Goal: Transaction & Acquisition: Purchase product/service

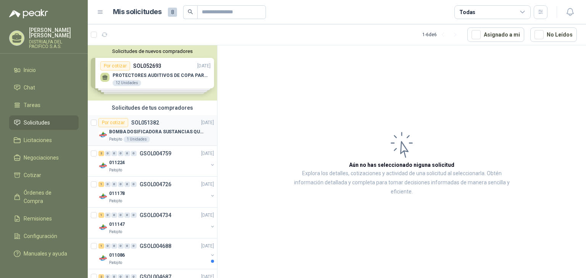
click at [173, 124] on div "Por cotizar SOL051382 [DATE]" at bounding box center [156, 122] width 116 height 9
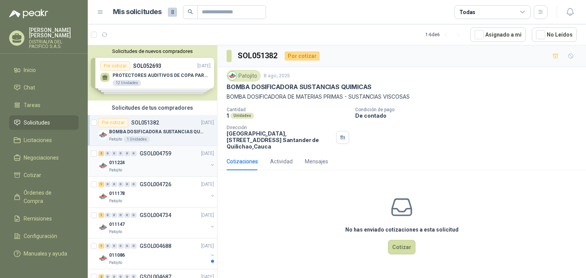
click at [160, 151] on p "GSOL004759" at bounding box center [156, 153] width 32 height 5
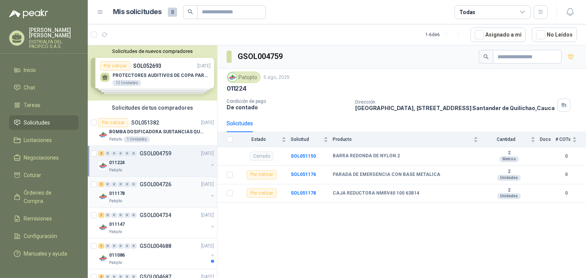
click at [148, 194] on div "011178" at bounding box center [158, 193] width 99 height 9
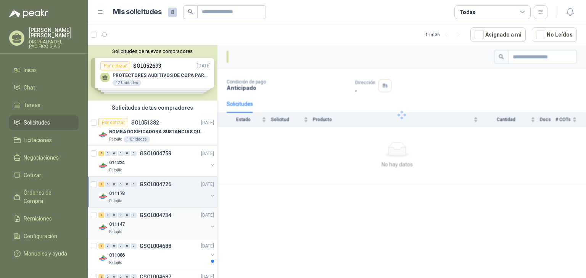
click at [162, 215] on p "GSOL004734" at bounding box center [156, 215] width 32 height 5
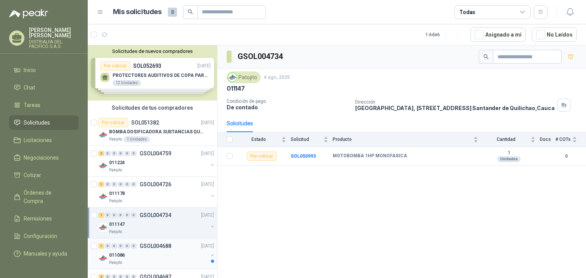
click at [170, 252] on div "011086" at bounding box center [158, 255] width 99 height 9
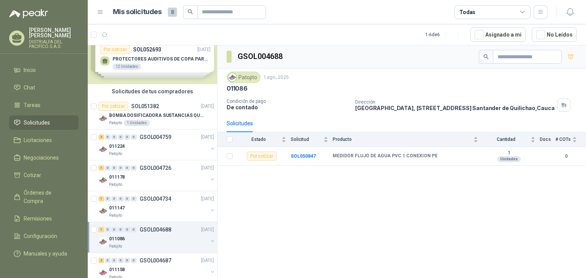
scroll to position [30, 0]
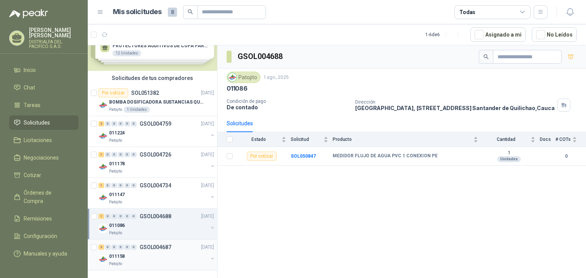
click at [192, 257] on div "011158" at bounding box center [158, 256] width 99 height 9
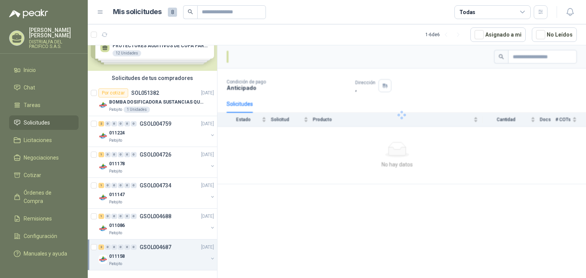
click at [209, 258] on button "button" at bounding box center [212, 259] width 6 height 6
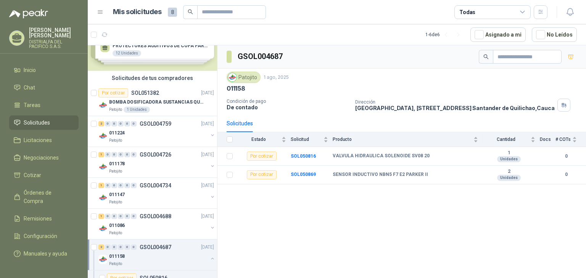
click at [209, 258] on button "button" at bounding box center [212, 259] width 6 height 6
click at [209, 256] on button "button" at bounding box center [212, 259] width 6 height 6
click at [209, 231] on div at bounding box center [212, 229] width 6 height 8
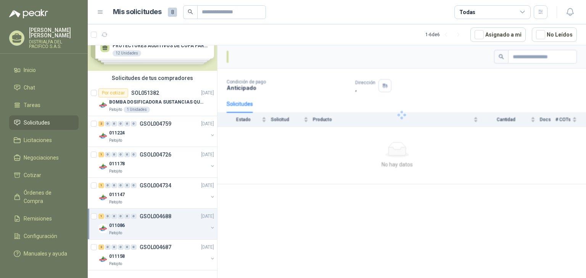
click at [209, 229] on button "button" at bounding box center [212, 228] width 6 height 6
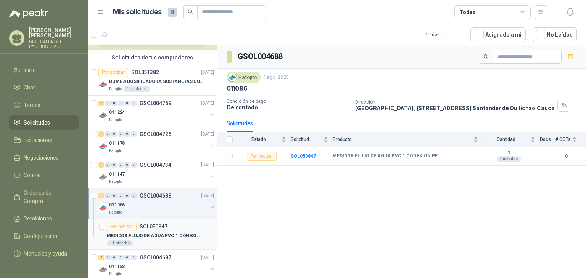
scroll to position [61, 0]
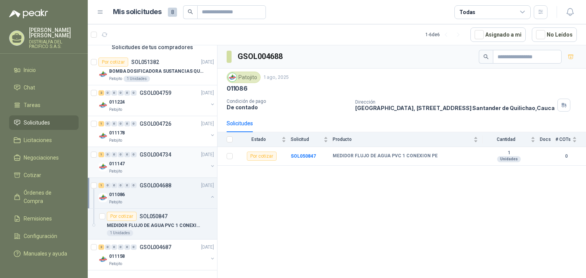
click at [202, 198] on div "011086 Patojito" at bounding box center [156, 197] width 117 height 15
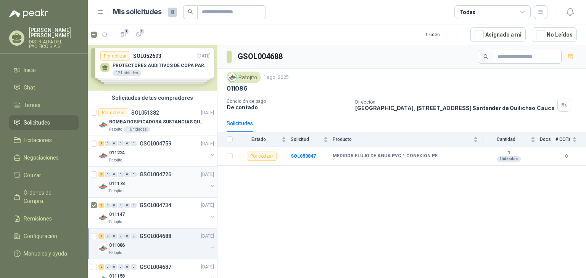
scroll to position [0, 0]
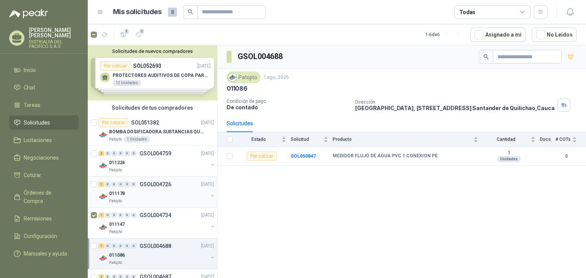
click at [106, 186] on div "0" at bounding box center [108, 184] width 6 height 5
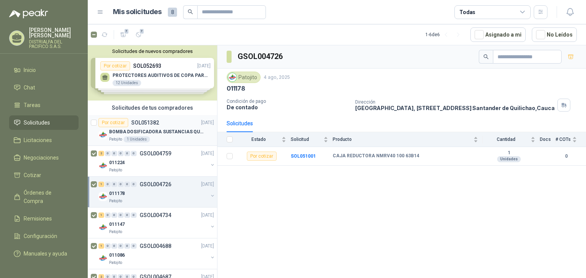
click at [156, 129] on p "BOMBA DOSIFICADORA SUSTANCIAS QUIMICAS" at bounding box center [156, 132] width 95 height 7
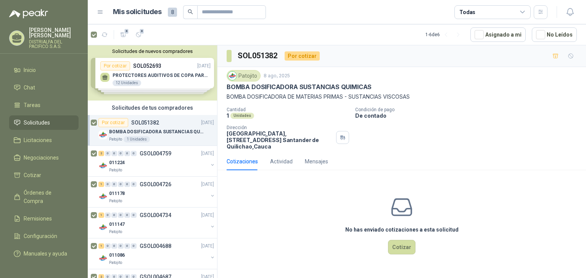
click at [519, 11] on icon at bounding box center [522, 12] width 7 height 7
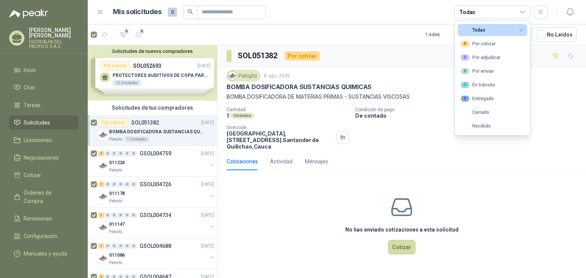
click at [519, 11] on icon at bounding box center [522, 12] width 7 height 7
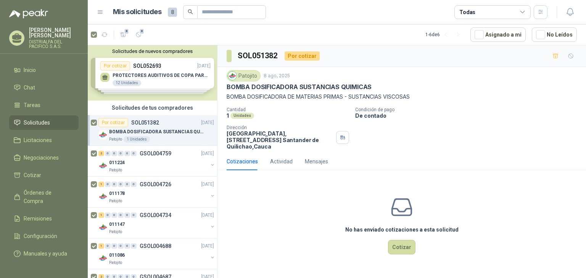
click at [174, 11] on span "8" at bounding box center [172, 12] width 9 height 9
click at [124, 34] on icon "button" at bounding box center [123, 35] width 6 height 6
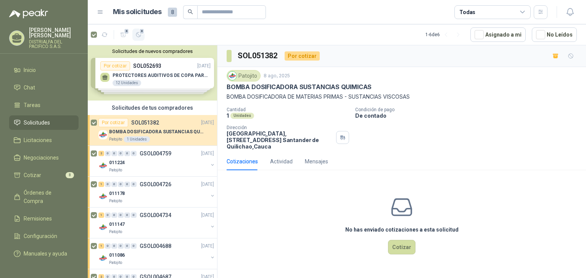
click at [137, 34] on icon "button" at bounding box center [138, 34] width 5 height 5
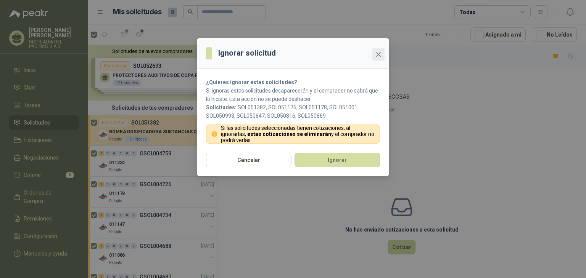
click at [375, 55] on icon "close" at bounding box center [378, 54] width 6 height 6
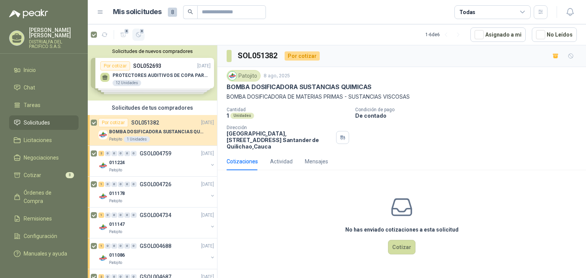
click at [143, 31] on span "8" at bounding box center [141, 31] width 5 height 6
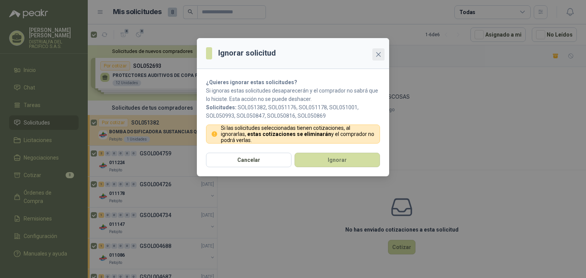
click at [374, 56] on span "Close" at bounding box center [378, 54] width 12 height 6
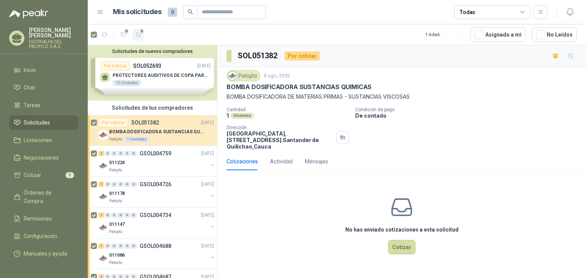
click at [142, 37] on button "8" at bounding box center [138, 35] width 12 height 12
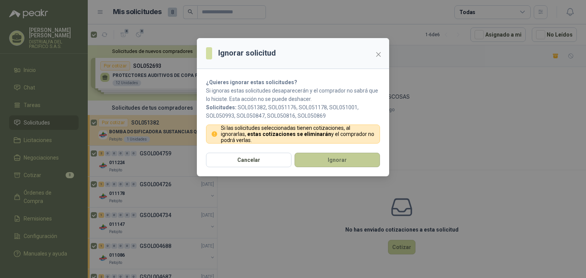
click at [326, 158] on button "Ignorar" at bounding box center [336, 160] width 85 height 14
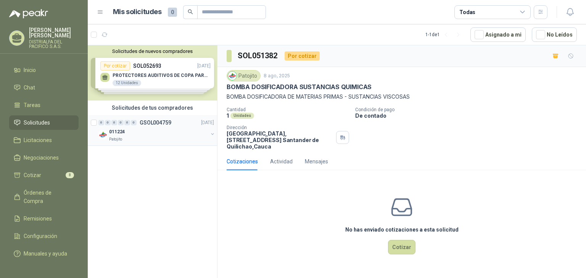
click at [148, 141] on div "Patojito" at bounding box center [158, 140] width 99 height 6
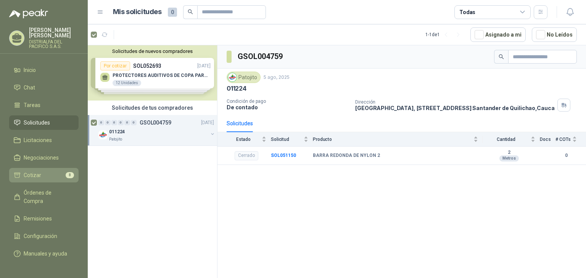
click at [52, 174] on li "Cotizar 8" at bounding box center [44, 175] width 60 height 8
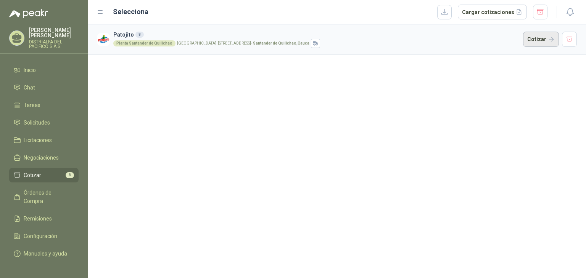
click at [527, 37] on button "Cotizar" at bounding box center [541, 39] width 36 height 15
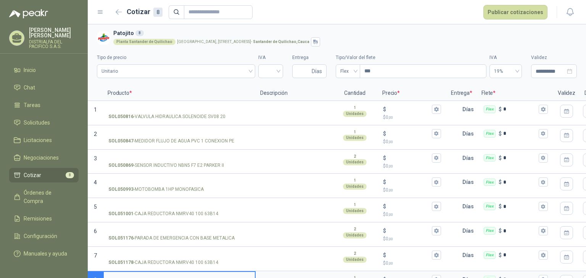
scroll to position [4, 0]
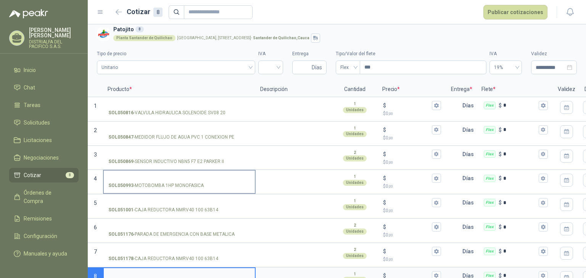
click at [163, 180] on input "SOL050993 - MOTOBOMBA 1HP MONOFASICA" at bounding box center [179, 179] width 142 height 6
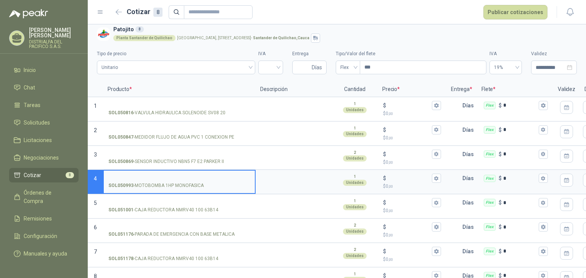
click at [163, 180] on input "SOL050993 - MOTOBOMBA 1HP MONOFASICA" at bounding box center [179, 179] width 142 height 6
click at [90, 175] on p "4" at bounding box center [95, 182] width 15 height 24
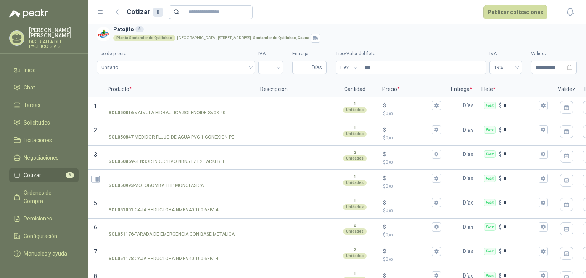
click at [96, 177] on icon "Abrir detalle" at bounding box center [96, 179] width 3 height 5
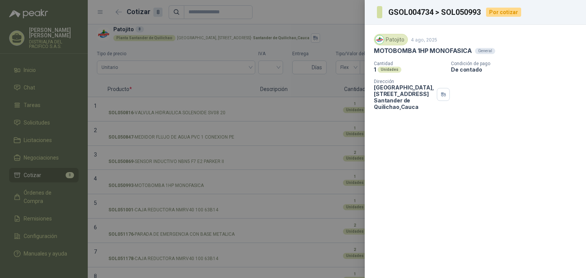
click at [117, 184] on div at bounding box center [293, 139] width 586 height 278
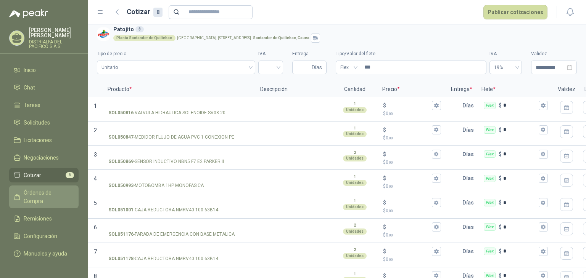
click at [38, 190] on span "Órdenes de Compra" at bounding box center [48, 197] width 48 height 17
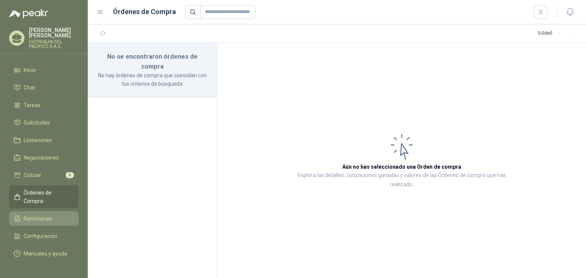
click at [40, 215] on span "Remisiones" at bounding box center [38, 219] width 28 height 8
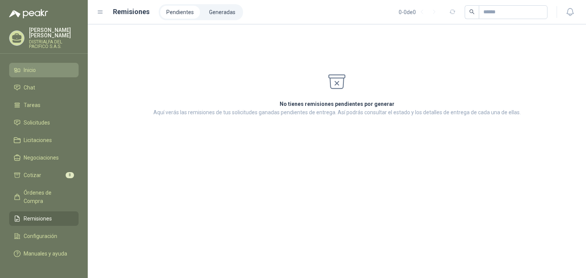
click at [51, 63] on link "Inicio" at bounding box center [43, 70] width 69 height 14
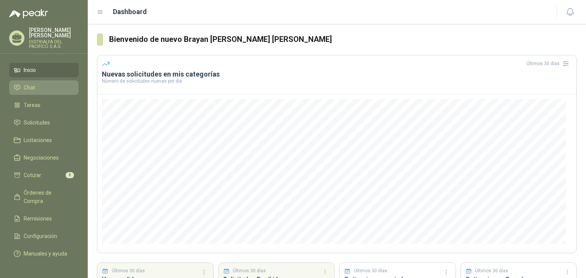
click at [56, 90] on li "Chat" at bounding box center [44, 88] width 60 height 8
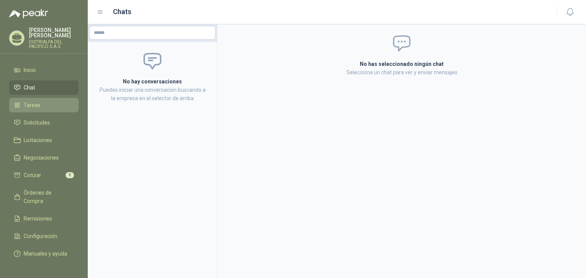
click at [48, 106] on li "Tareas" at bounding box center [44, 105] width 60 height 8
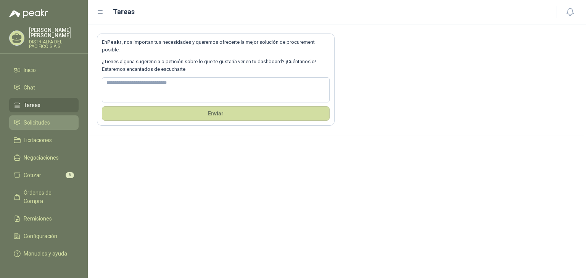
click at [42, 120] on span "Solicitudes" at bounding box center [37, 123] width 26 height 8
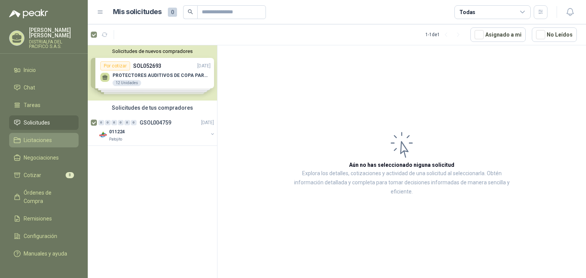
click at [42, 143] on span "Licitaciones" at bounding box center [38, 140] width 28 height 8
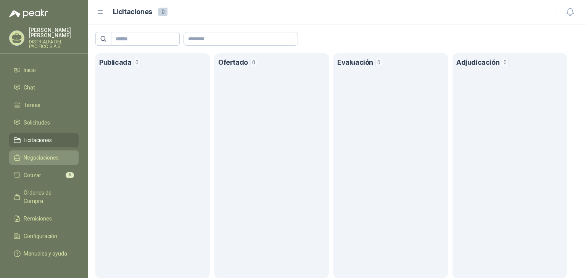
click at [44, 156] on span "Negociaciones" at bounding box center [41, 158] width 35 height 8
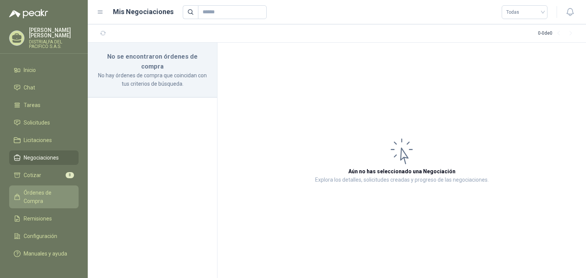
click at [38, 186] on link "Órdenes de Compra" at bounding box center [43, 197] width 69 height 23
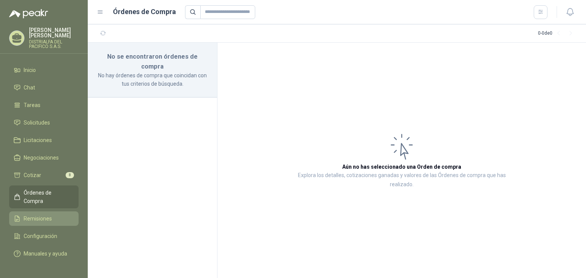
click at [41, 215] on span "Remisiones" at bounding box center [38, 219] width 28 height 8
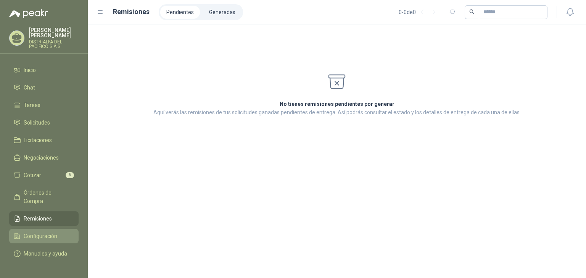
click at [40, 232] on span "Configuración" at bounding box center [41, 236] width 34 height 8
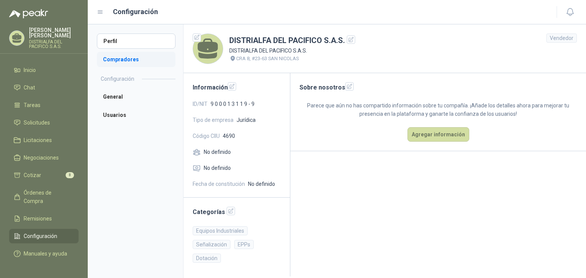
click at [125, 61] on li "Compradores" at bounding box center [136, 59] width 79 height 15
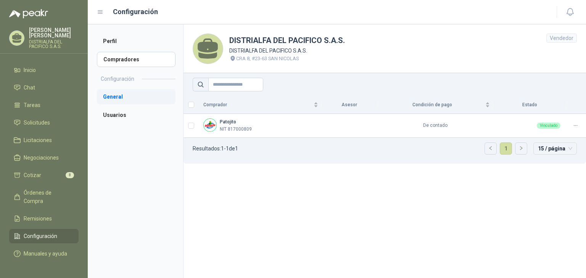
click at [114, 92] on li "General" at bounding box center [136, 96] width 79 height 15
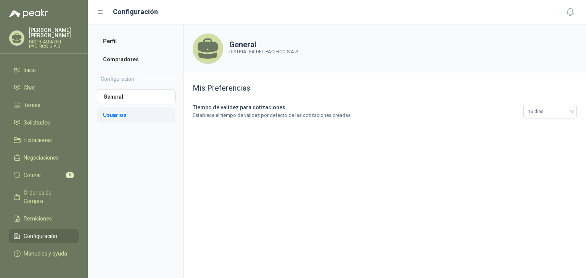
click at [114, 113] on li "Usuarios" at bounding box center [136, 115] width 79 height 15
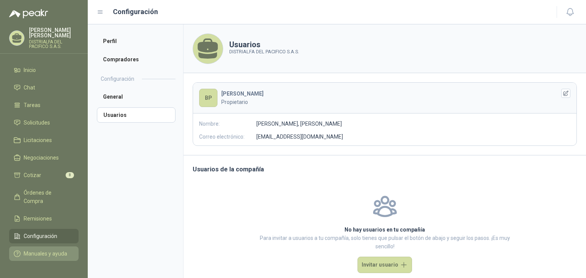
click at [57, 247] on link "Manuales y ayuda" at bounding box center [43, 254] width 69 height 14
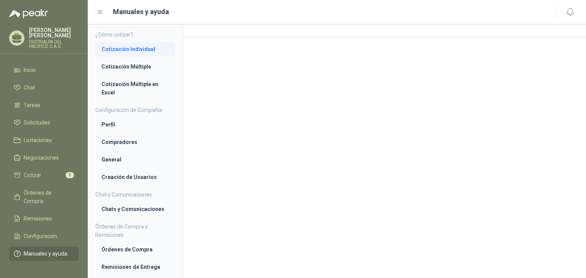
click at [123, 52] on li "Cotización Individual" at bounding box center [134, 49] width 67 height 8
click at [120, 69] on li "Cotización Múltiple" at bounding box center [134, 67] width 67 height 8
click at [134, 48] on li "Cotización Individual" at bounding box center [134, 49] width 67 height 8
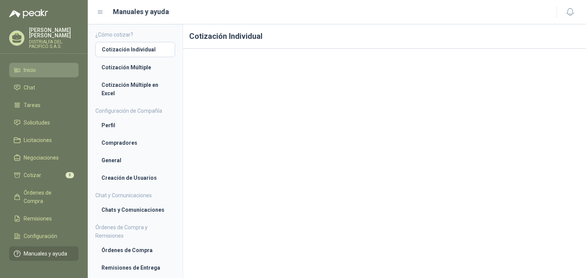
click at [58, 69] on li "Inicio" at bounding box center [44, 70] width 60 height 8
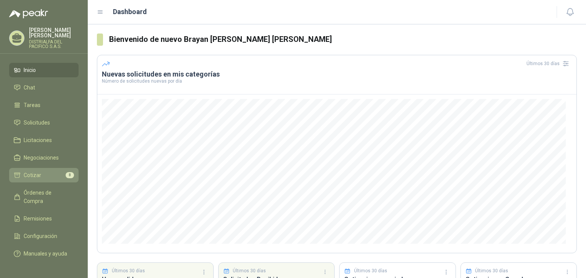
click at [72, 170] on link "Cotizar 8" at bounding box center [43, 175] width 69 height 14
